Goal: Check status: Check status

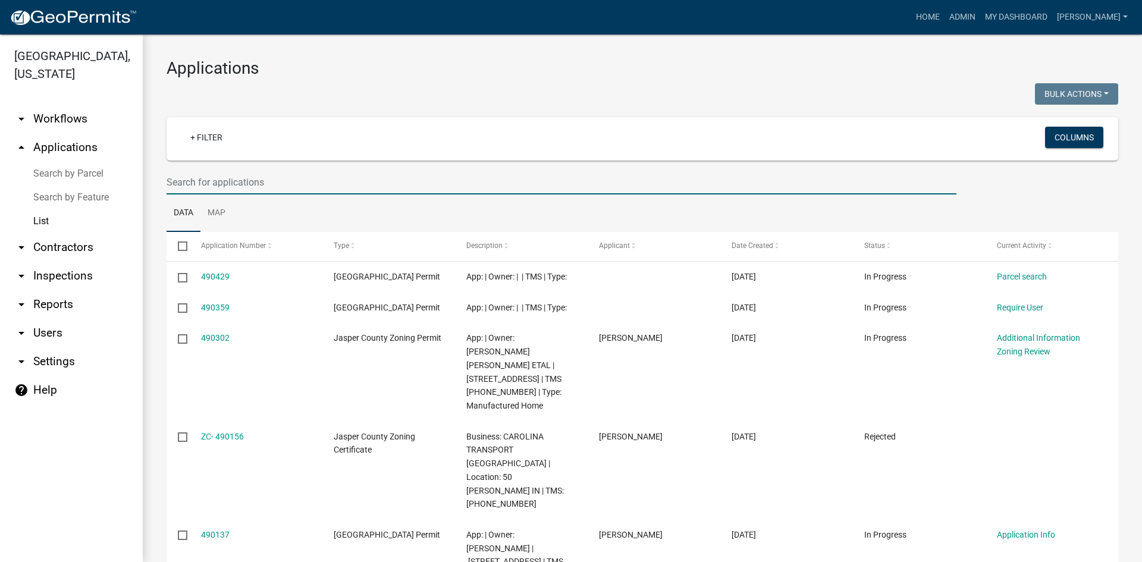
select select "3: 100"
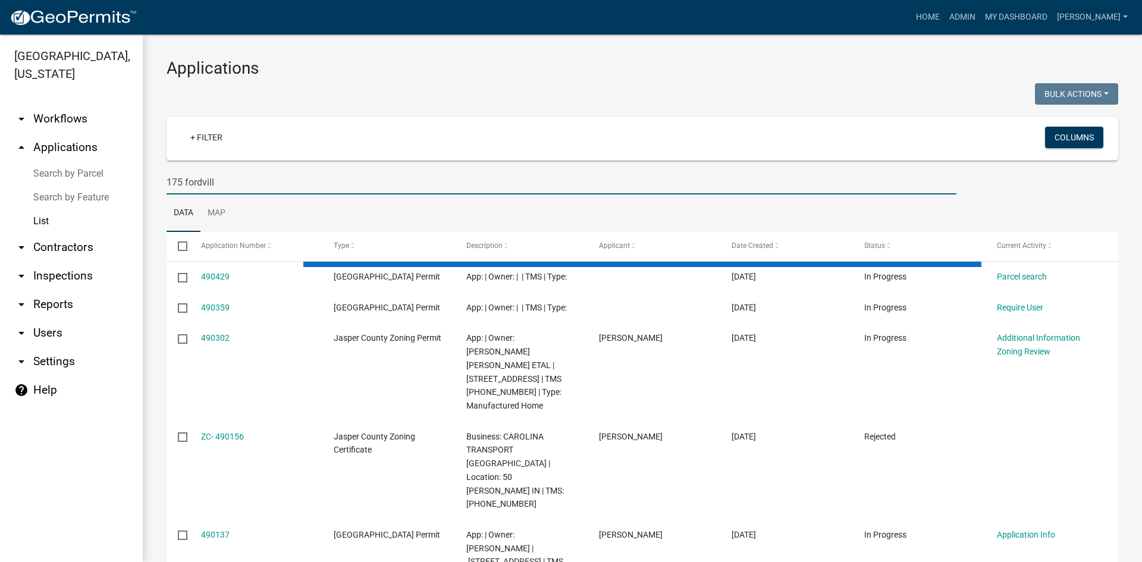
type input "175 fordville"
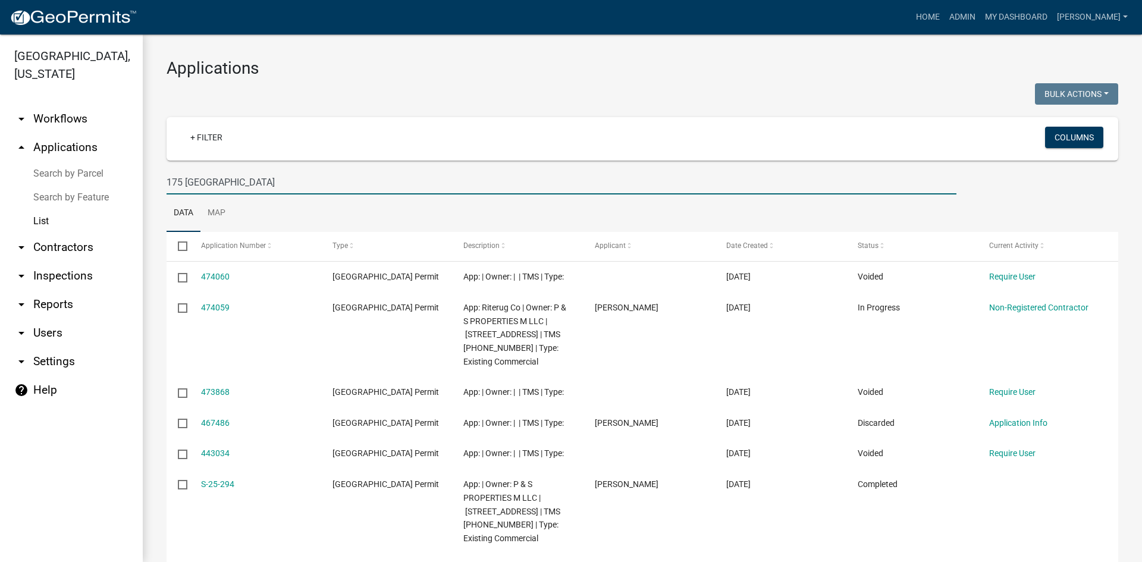
drag, startPoint x: 233, startPoint y: 180, endPoint x: 145, endPoint y: 183, distance: 87.5
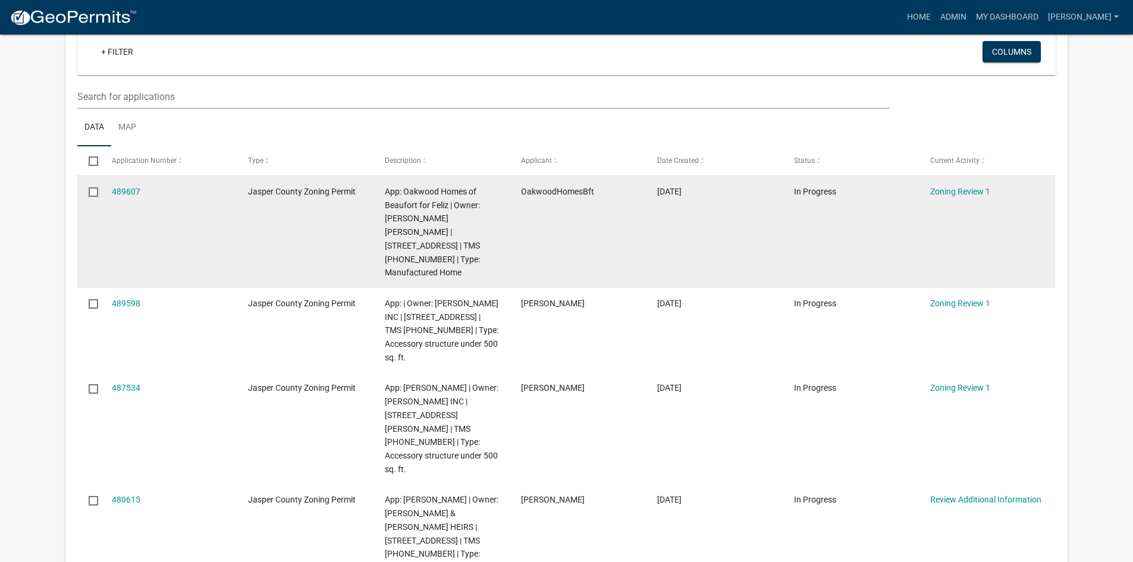
scroll to position [178, 0]
